Goal: Information Seeking & Learning: Learn about a topic

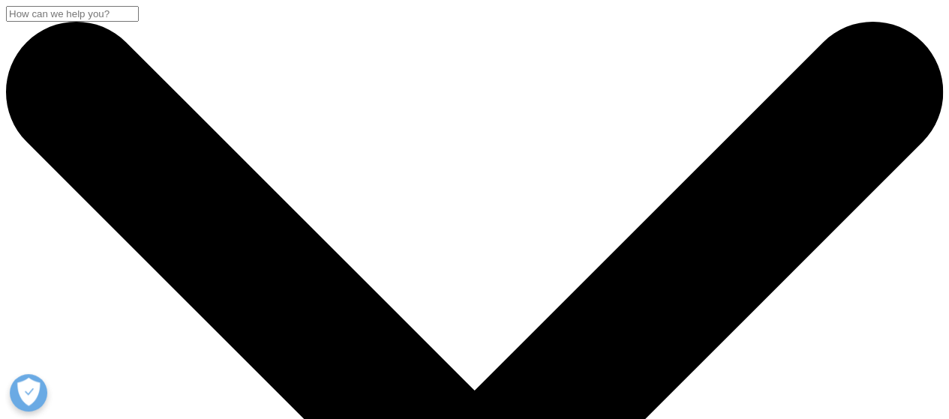
scroll to position [75, 0]
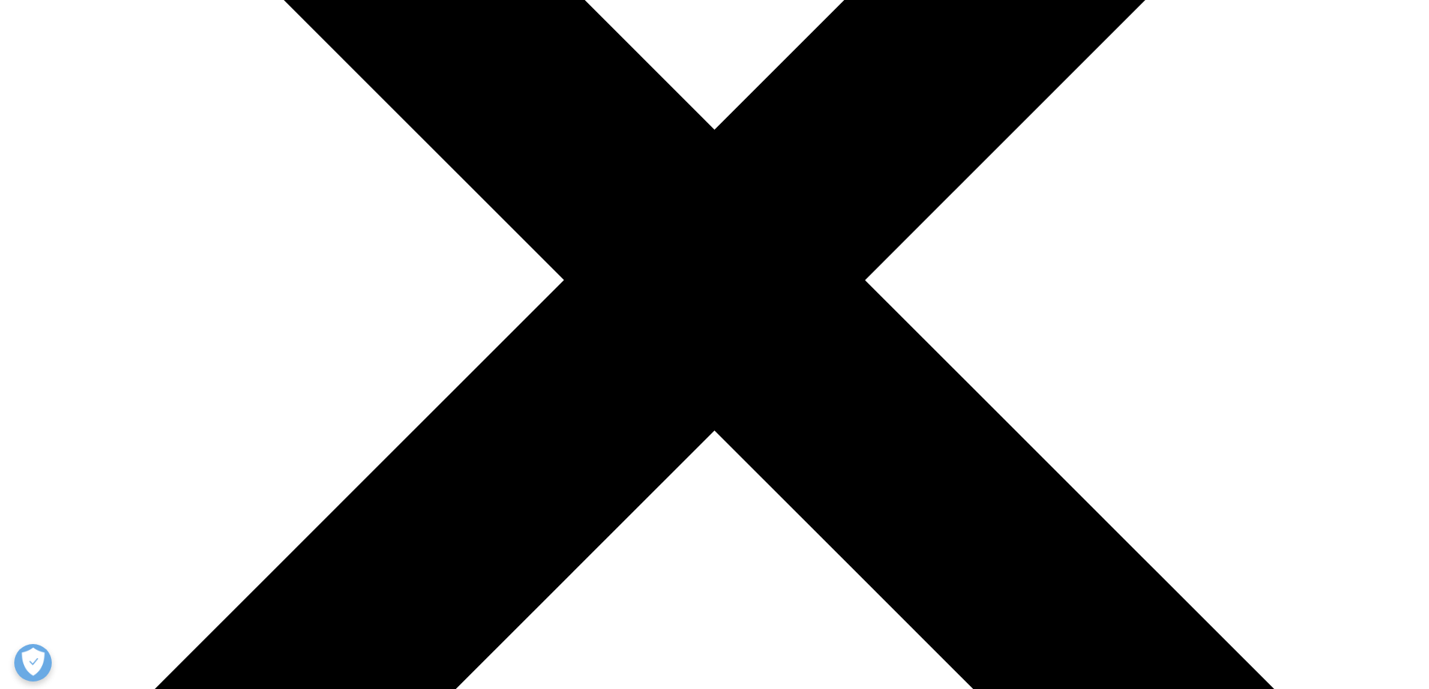
scroll to position [75, 0]
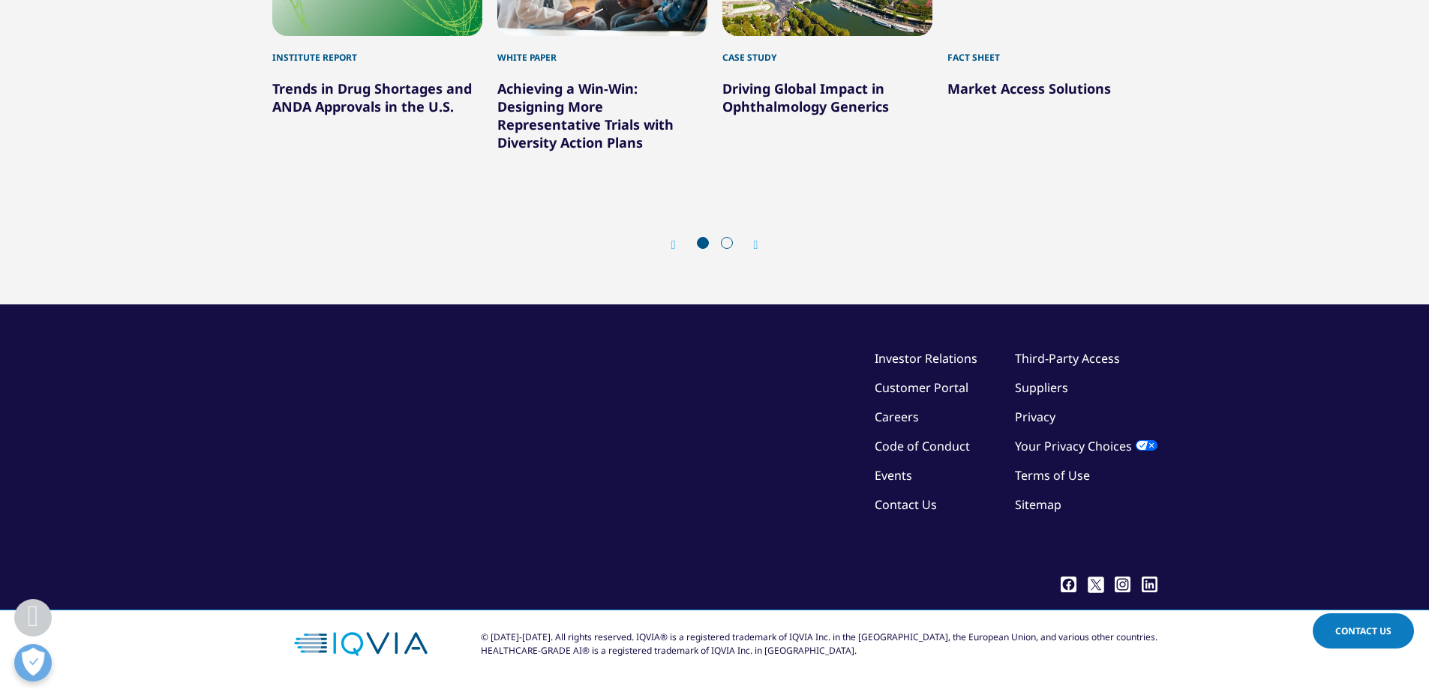
scroll to position [5475, 0]
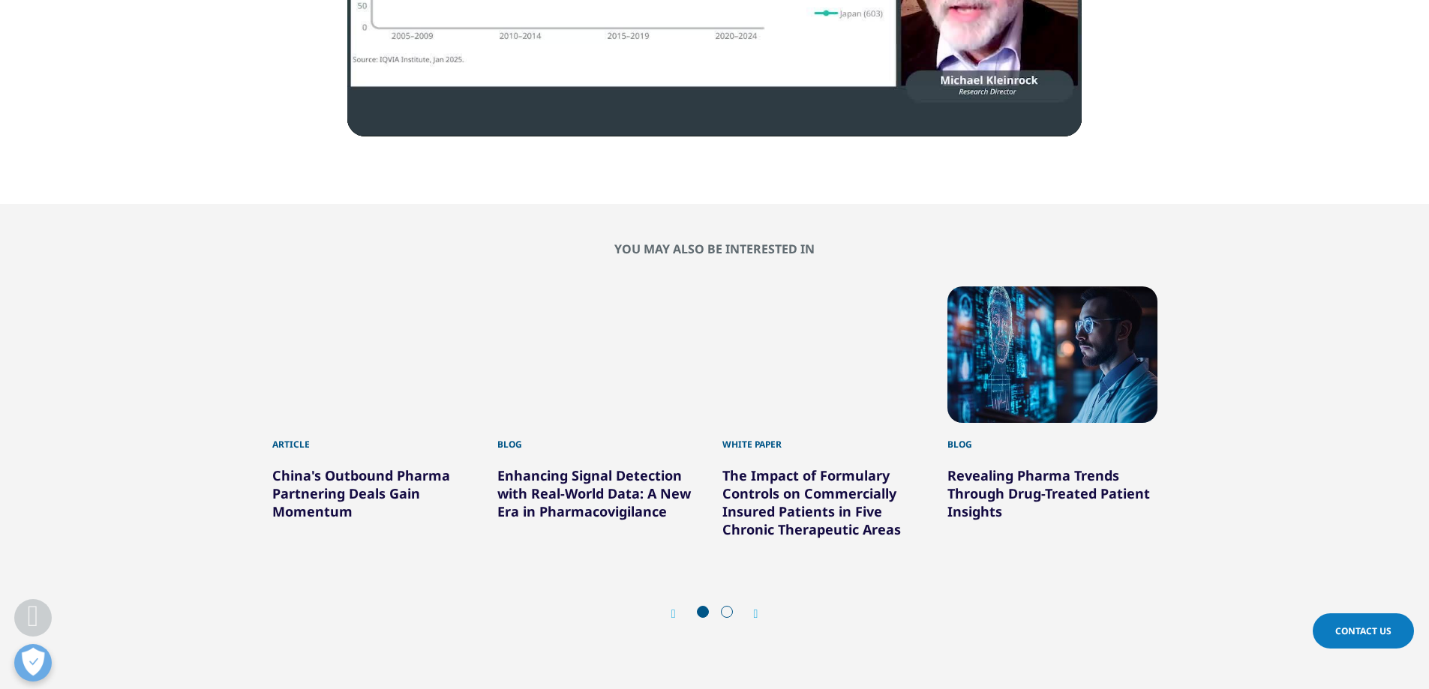
scroll to position [3000, 0]
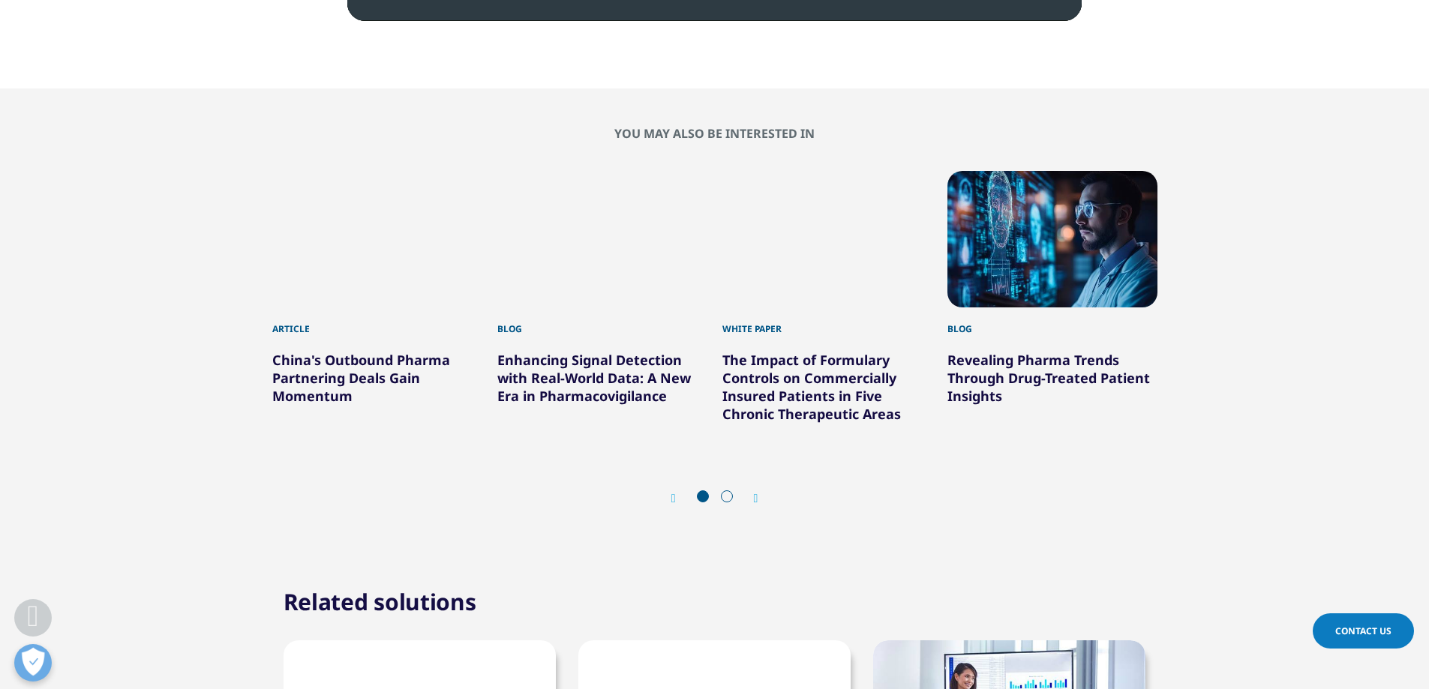
click at [727, 491] on span at bounding box center [727, 497] width 12 height 12
click at [752, 491] on div "Next" at bounding box center [749, 498] width 20 height 14
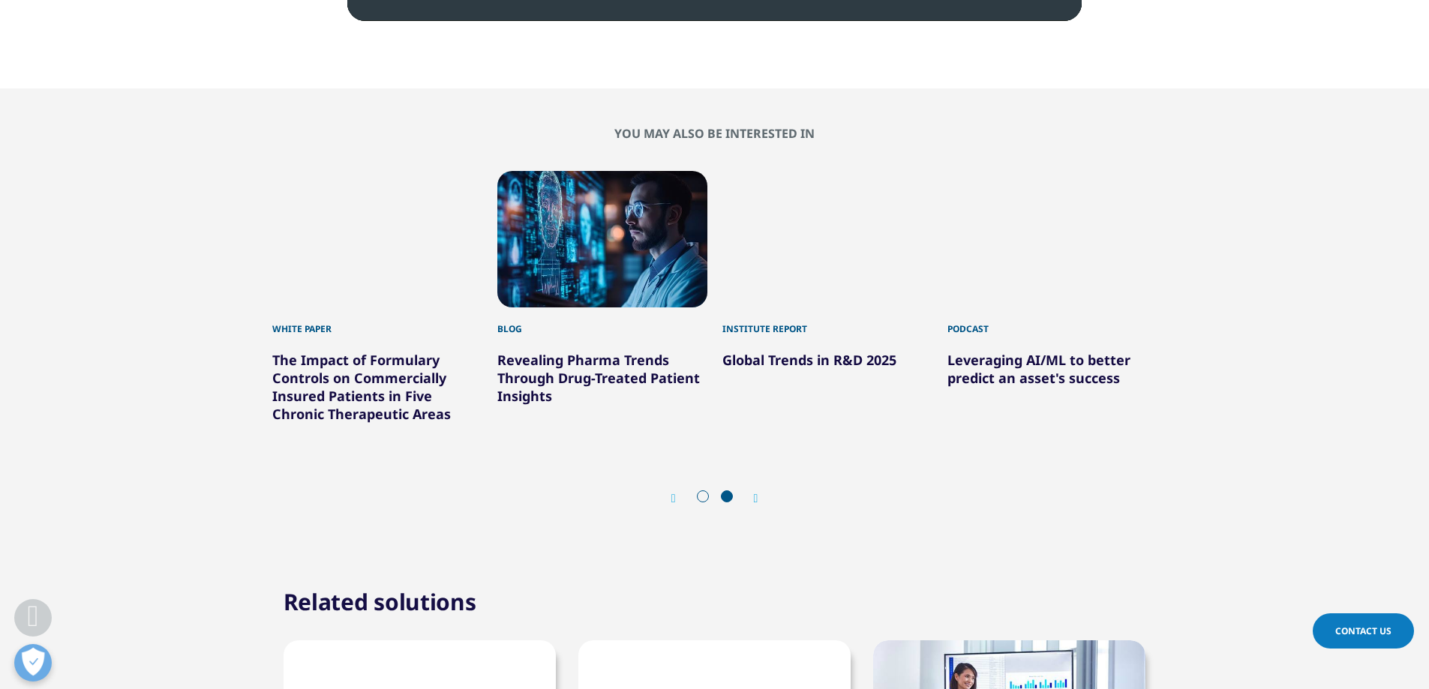
click at [678, 491] on div "Prev" at bounding box center [681, 498] width 20 height 14
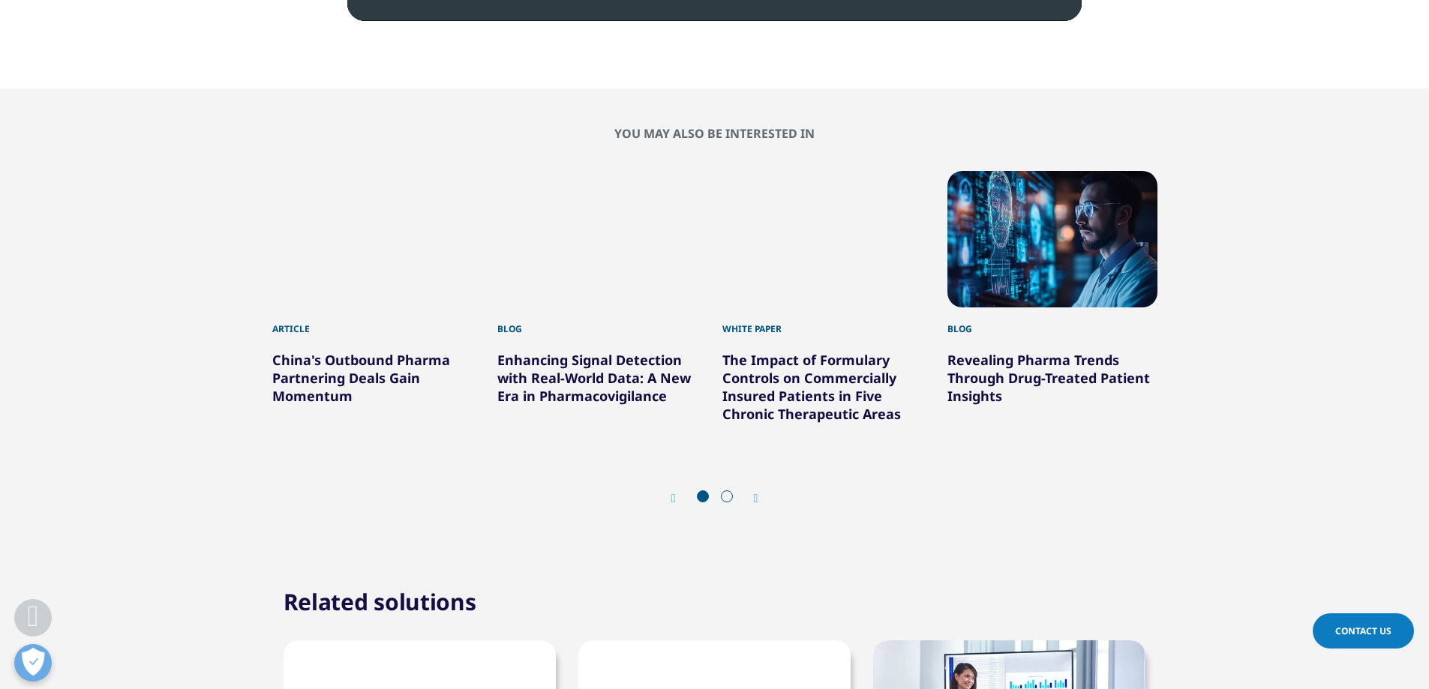
click at [733, 491] on div at bounding box center [715, 498] width 48 height 15
click at [728, 491] on span at bounding box center [727, 497] width 12 height 12
click at [758, 493] on icon "Next slide" at bounding box center [756, 499] width 5 height 12
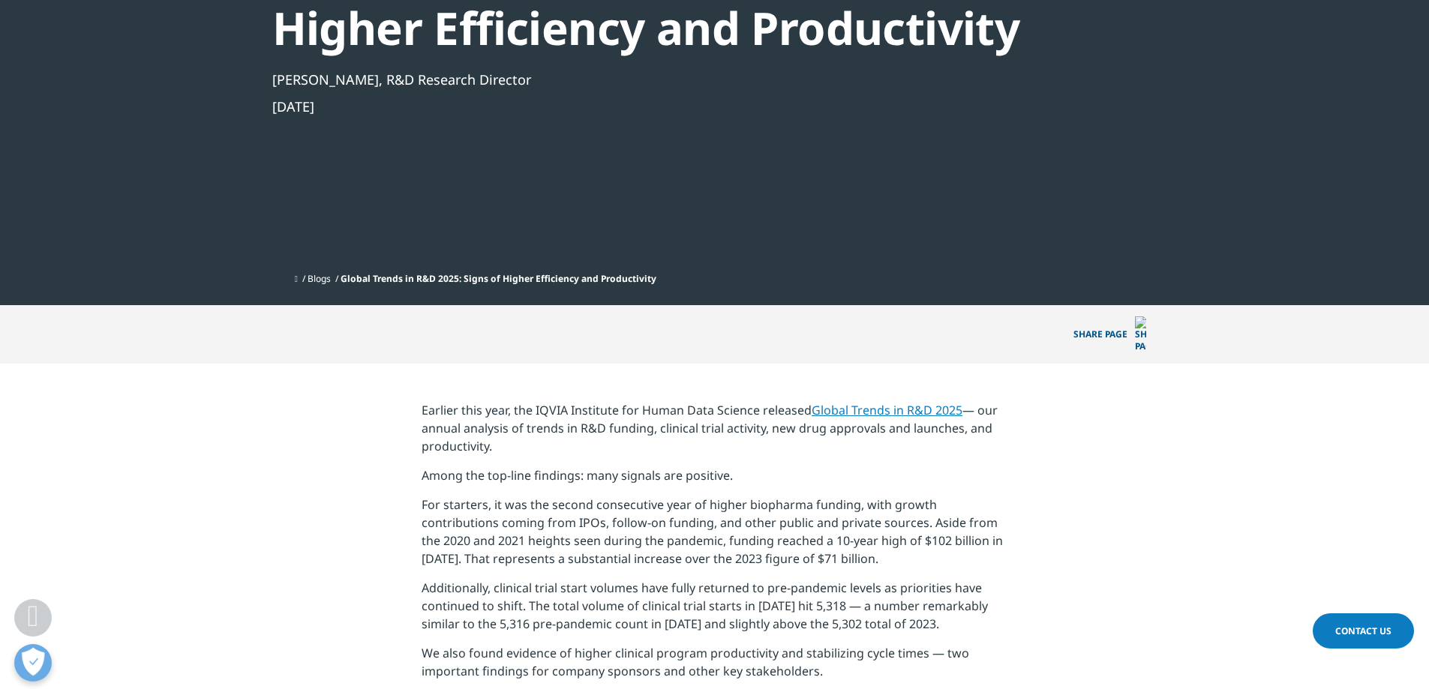
scroll to position [0, 0]
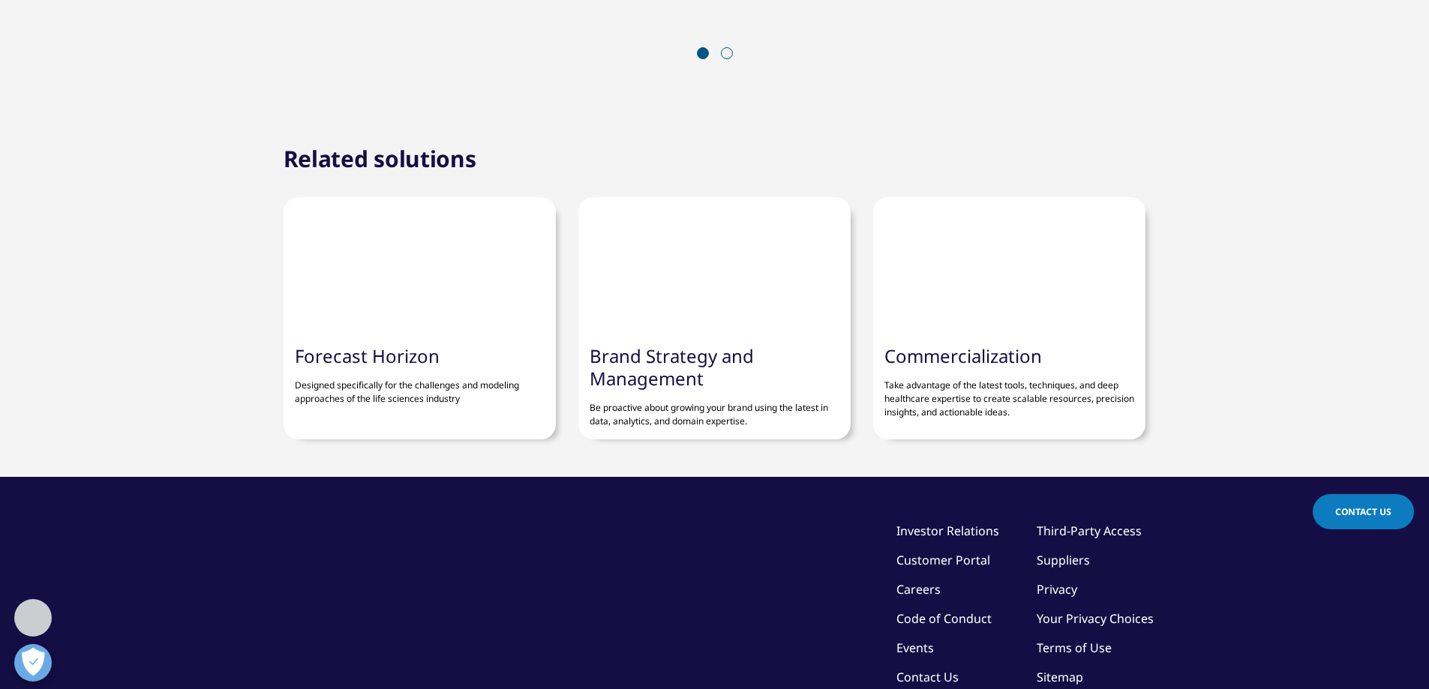
scroll to position [1417, 0]
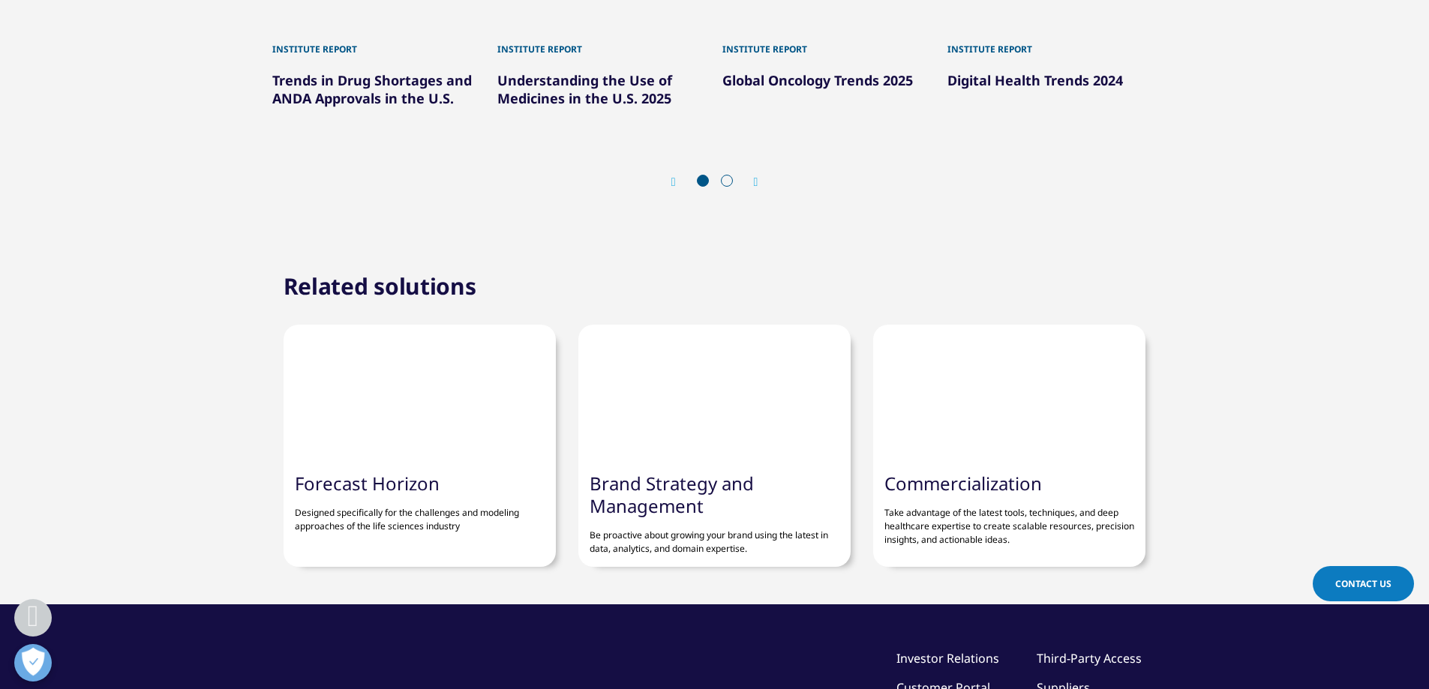
click at [724, 179] on span at bounding box center [727, 181] width 12 height 12
